Goal: Ask a question

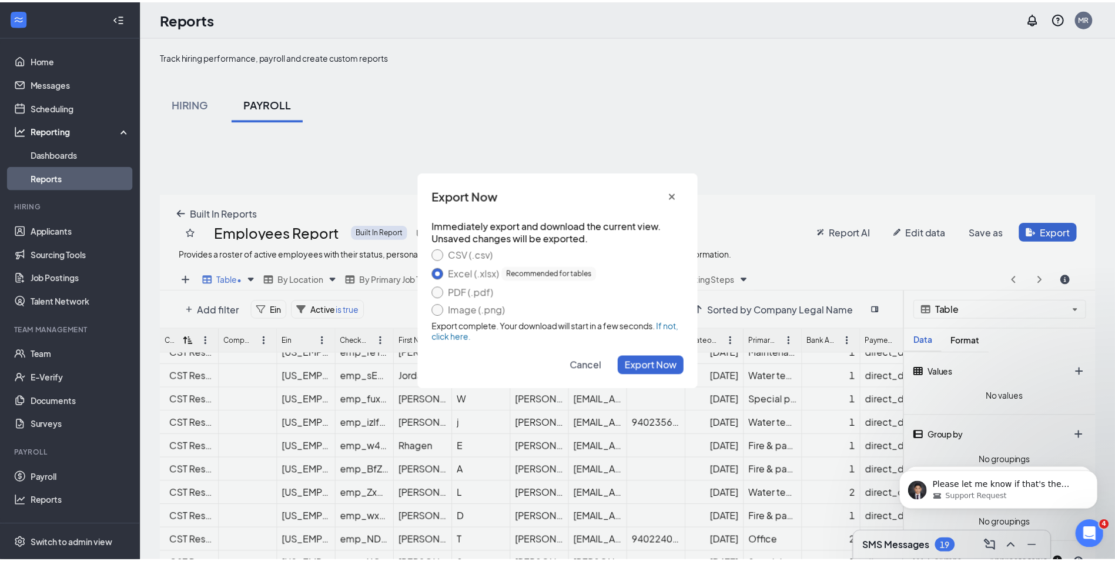
scroll to position [663, 0]
click at [672, 190] on button "cross icon" at bounding box center [677, 195] width 24 height 19
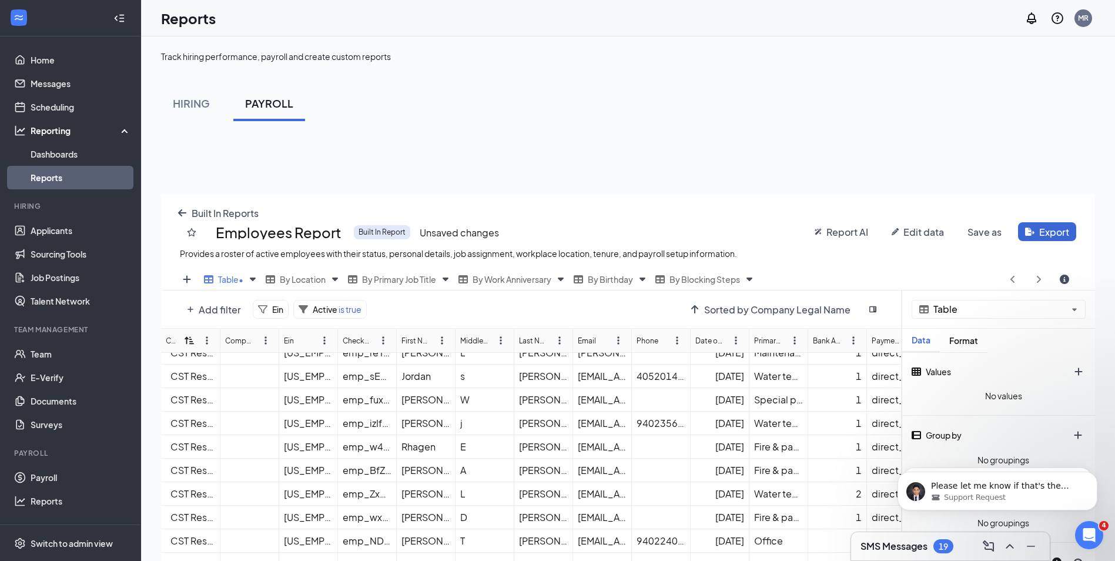
scroll to position [176, 0]
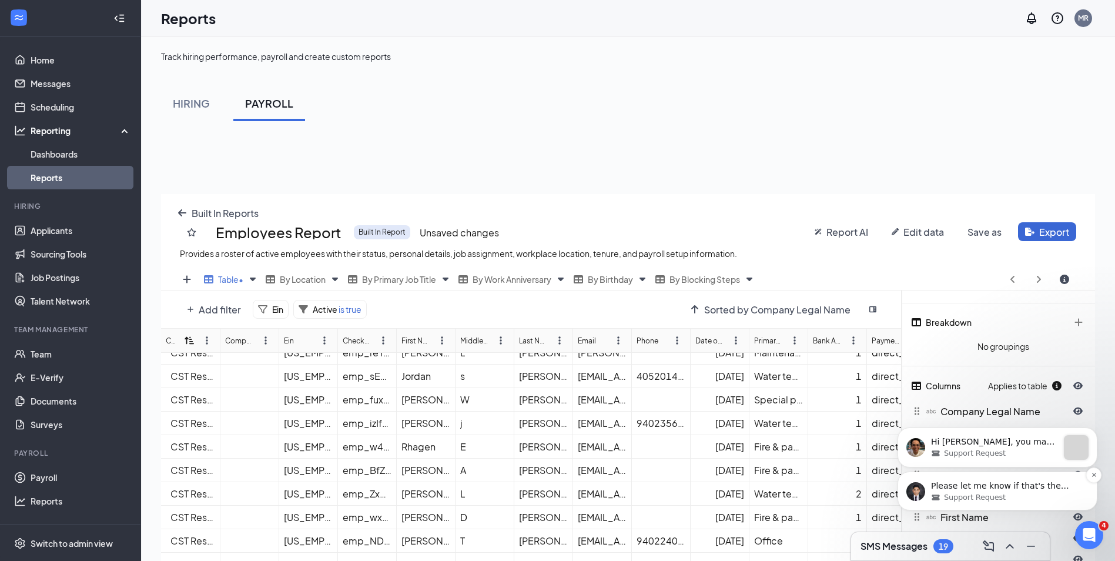
click at [973, 502] on div "Please let me know if that's the report you're looking for, so I can determine …" at bounding box center [997, 490] width 200 height 39
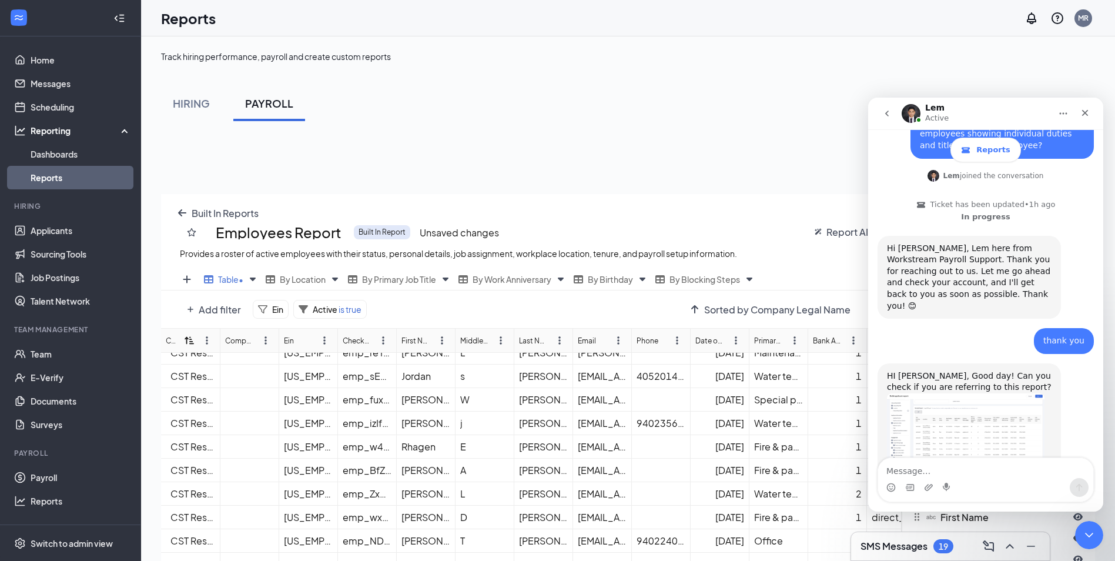
scroll to position [682, 0]
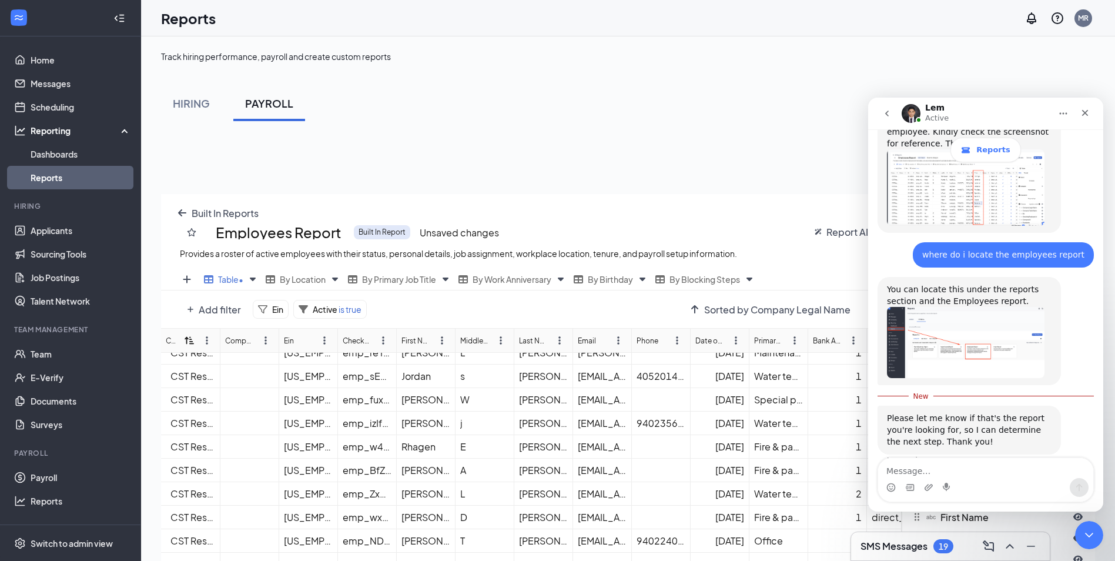
click at [947, 464] on textarea "Message…" at bounding box center [985, 468] width 215 height 20
click at [956, 461] on textarea "Can" at bounding box center [985, 468] width 215 height 20
type textarea "C"
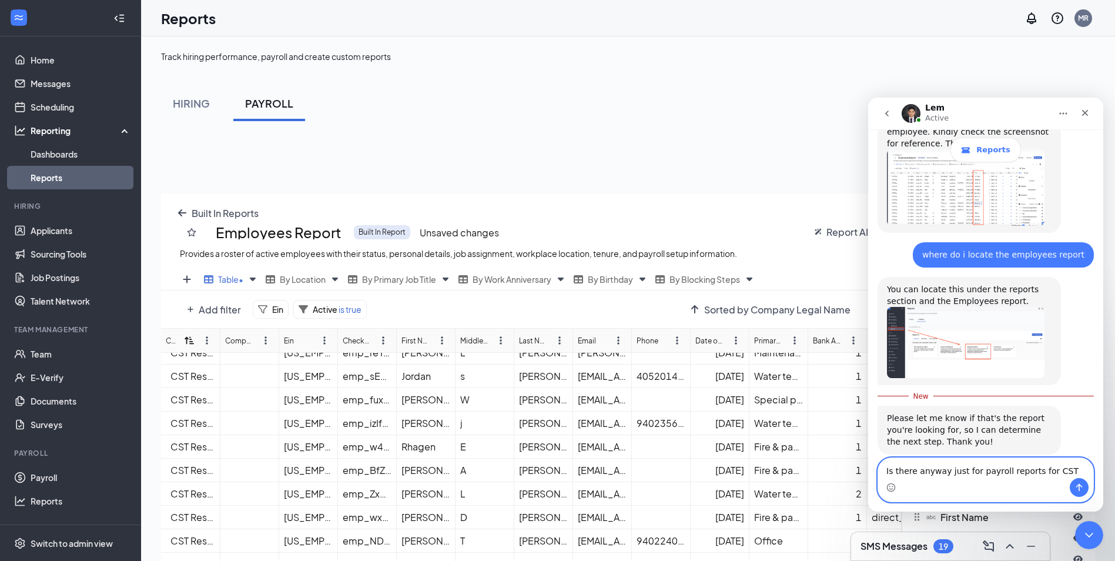
type textarea "Is there anyway just for payroll reports for CST?"
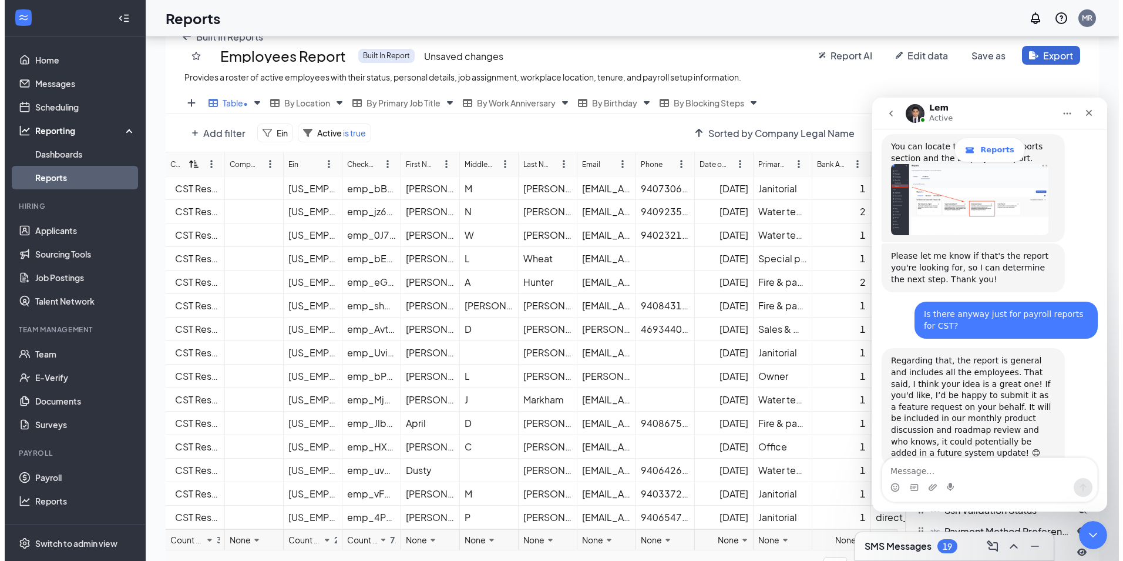
scroll to position [0, 0]
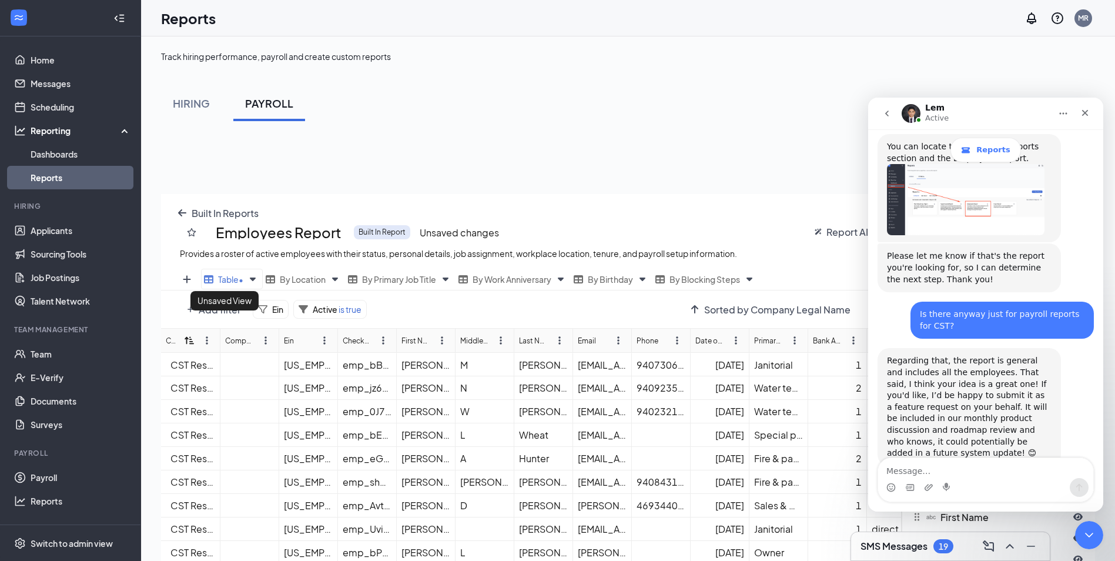
click at [240, 281] on span "Table •" at bounding box center [230, 279] width 25 height 11
click at [252, 278] on icon "Views" at bounding box center [253, 279] width 6 height 4
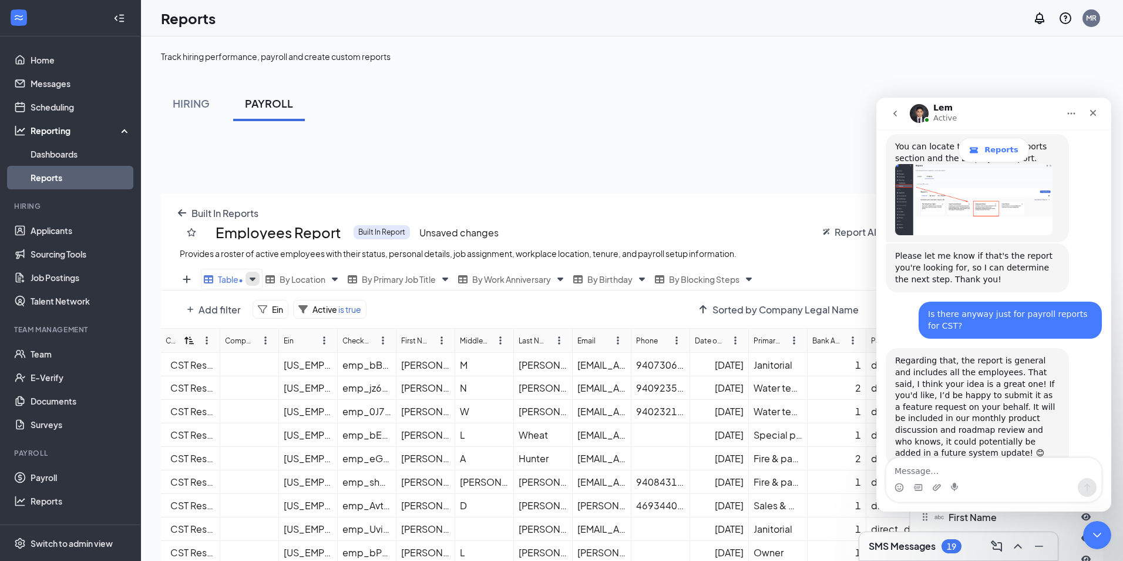
scroll to position [58295, 57817]
click at [252, 278] on icon "Views" at bounding box center [253, 279] width 6 height 4
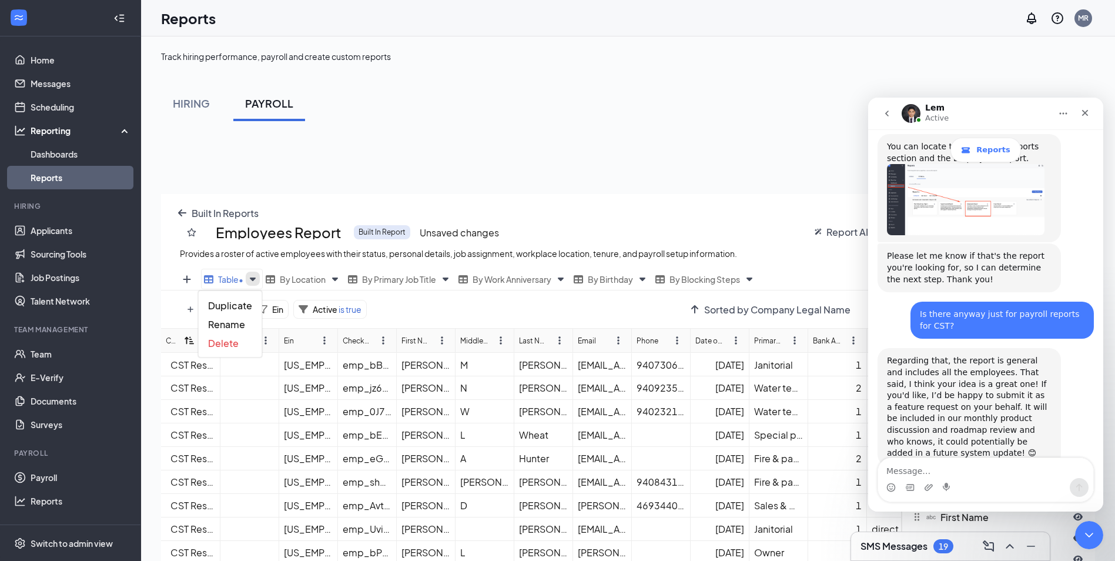
scroll to position [58295, 57825]
